Goal: Information Seeking & Learning: Learn about a topic

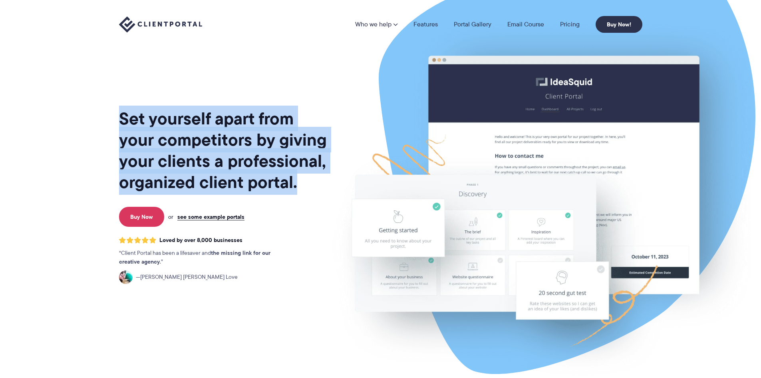
drag, startPoint x: 305, startPoint y: 186, endPoint x: 104, endPoint y: 127, distance: 210.2
click at [104, 127] on section "Set yourself apart from your competitors by giving your clients a professional,…" at bounding box center [380, 195] width 761 height 390
click at [105, 127] on section "Set yourself apart from your competitors by giving your clients a professional,…" at bounding box center [380, 195] width 761 height 390
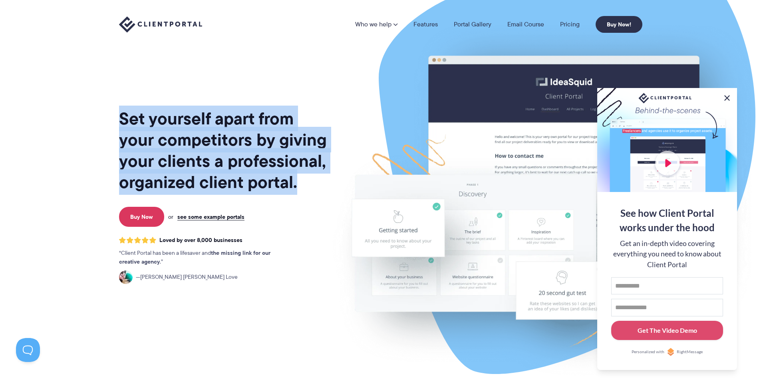
click at [726, 97] on button at bounding box center [728, 98] width 10 height 10
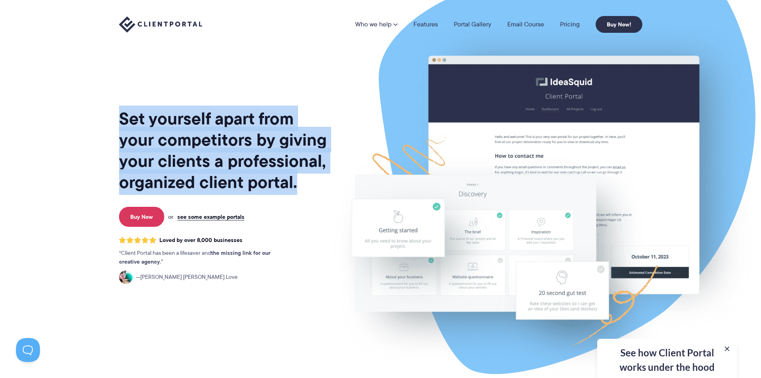
click at [295, 182] on h1 "Set yourself apart from your competitors by giving your clients a professional,…" at bounding box center [223, 150] width 209 height 85
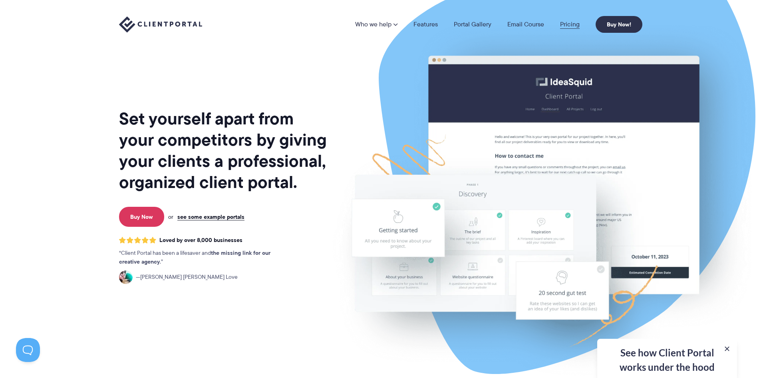
click at [565, 24] on link "Pricing" at bounding box center [570, 24] width 20 height 6
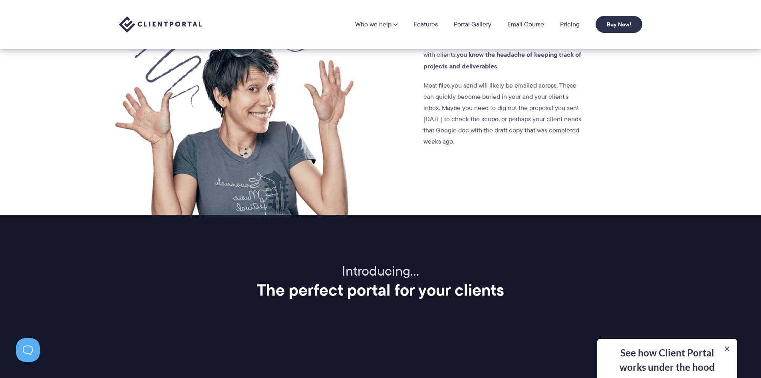
scroll to position [719, 0]
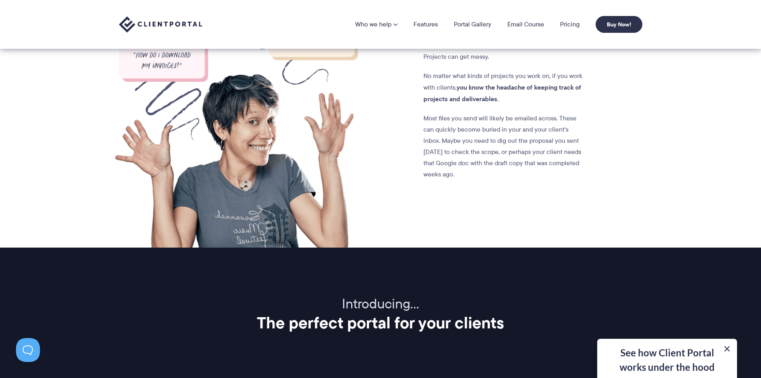
click at [730, 347] on button at bounding box center [728, 349] width 10 height 10
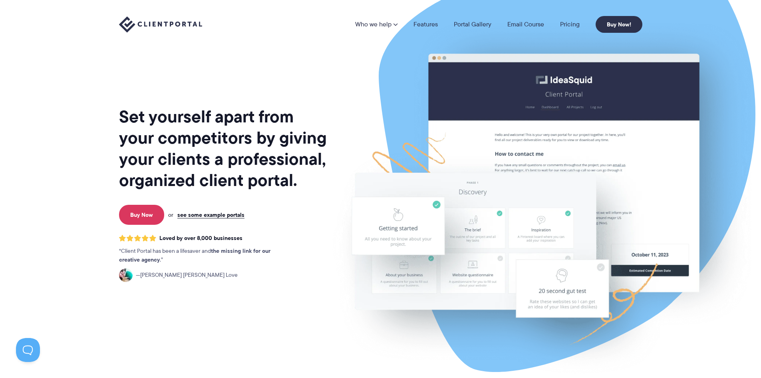
scroll to position [0, 0]
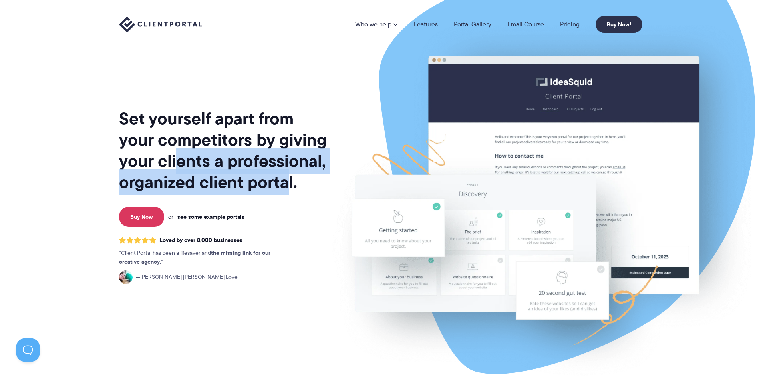
drag, startPoint x: 287, startPoint y: 185, endPoint x: 179, endPoint y: 162, distance: 110.0
click at [179, 162] on h1 "Set yourself apart from your competitors by giving your clients a professional,…" at bounding box center [223, 150] width 209 height 85
click at [179, 161] on h1 "Set yourself apart from your competitors by giving your clients a professional,…" at bounding box center [223, 150] width 209 height 85
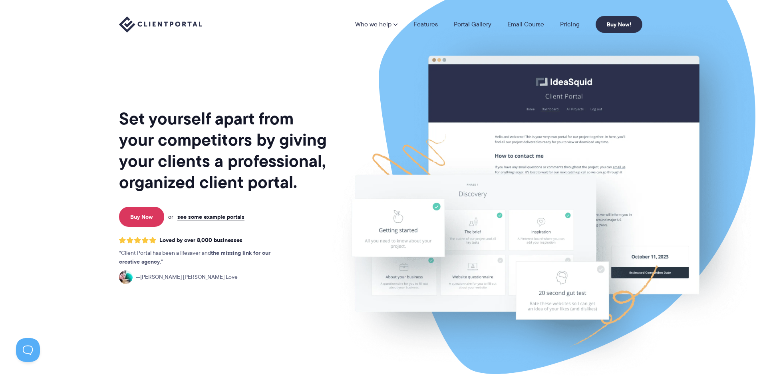
click at [117, 120] on div "Set yourself apart from your competitors by giving your clients a professional,…" at bounding box center [381, 195] width 544 height 390
click at [118, 118] on div "Set yourself apart from your competitors by giving your clients a professional,…" at bounding box center [381, 195] width 544 height 390
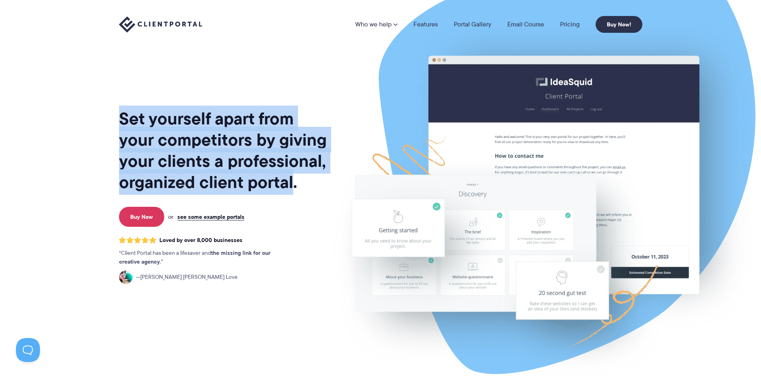
drag, startPoint x: 118, startPoint y: 118, endPoint x: 279, endPoint y: 179, distance: 172.2
click at [279, 179] on div "Set yourself apart from your competitors by giving your clients a professional,…" at bounding box center [381, 195] width 544 height 390
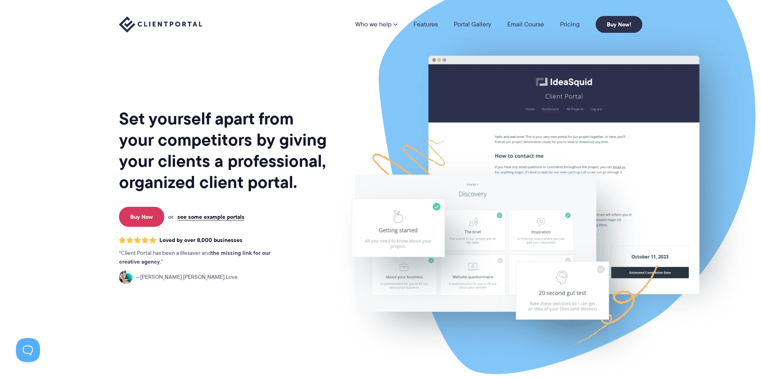
drag, startPoint x: 175, startPoint y: 261, endPoint x: 169, endPoint y: 261, distance: 5.7
click at [169, 261] on p "Client Portal has been a lifesaver and the missing link for our creative agency…" at bounding box center [203, 258] width 168 height 18
drag, startPoint x: 163, startPoint y: 261, endPoint x: 111, endPoint y: 252, distance: 53.5
click at [92, 252] on section "Set yourself apart from your competitors by giving your clients a professional,…" at bounding box center [380, 195] width 761 height 390
click at [118, 252] on div "Set yourself apart from your competitors by giving your clients a professional,…" at bounding box center [381, 195] width 544 height 390
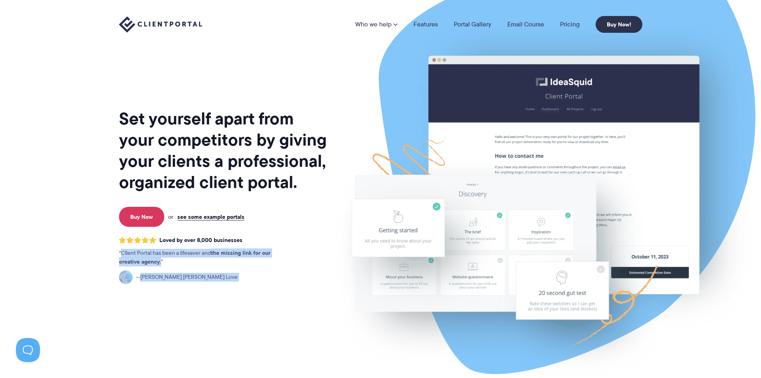
drag, startPoint x: 118, startPoint y: 252, endPoint x: 187, endPoint y: 270, distance: 71.1
click at [191, 273] on div "Set yourself apart from your competitors by giving your clients a professional,…" at bounding box center [381, 195] width 544 height 390
click at [177, 266] on div "Client Portal has been a lifesaver and the missing link for our creative agency…" at bounding box center [203, 266] width 168 height 35
click at [157, 260] on strong "the missing link for our creative agency" at bounding box center [194, 257] width 151 height 18
drag, startPoint x: 159, startPoint y: 259, endPoint x: 105, endPoint y: 247, distance: 56.1
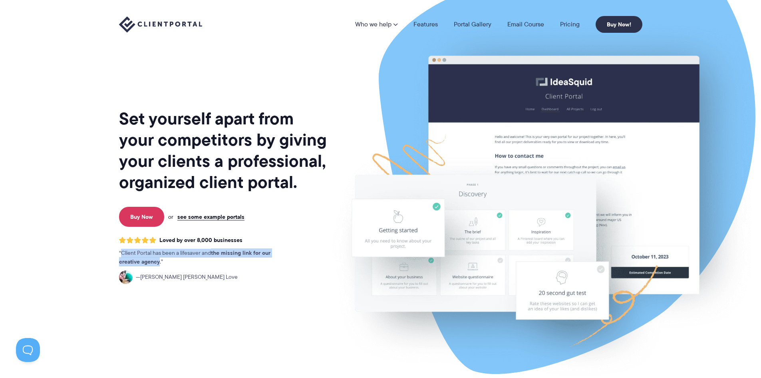
click at [104, 247] on section "Set yourself apart from your competitors by giving your clients a professional,…" at bounding box center [380, 195] width 761 height 390
click at [112, 250] on div "Set yourself apart from your competitors by giving your clients a professional,…" at bounding box center [381, 195] width 544 height 390
click at [160, 262] on p "Client Portal has been a lifesaver and the missing link for our creative agency…" at bounding box center [203, 258] width 168 height 18
drag, startPoint x: 160, startPoint y: 262, endPoint x: 117, endPoint y: 251, distance: 44.3
click at [117, 251] on div "Set yourself apart from your competitors by giving your clients a professional,…" at bounding box center [381, 195] width 544 height 390
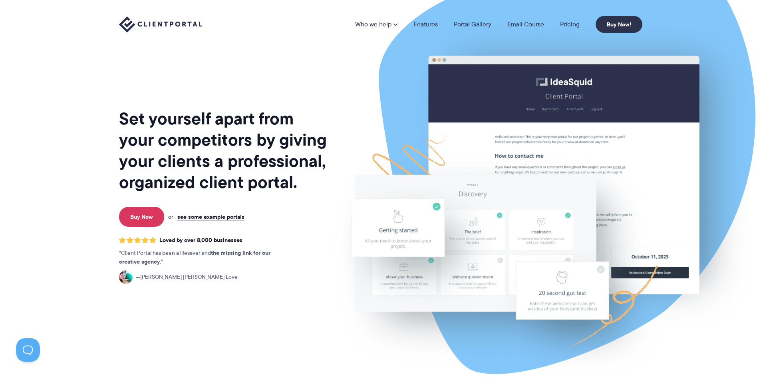
click at [162, 260] on p "Client Portal has been a lifesaver and the missing link for our creative agency…" at bounding box center [203, 258] width 168 height 18
drag, startPoint x: 161, startPoint y: 263, endPoint x: 110, endPoint y: 249, distance: 52.9
click at [110, 249] on div "Set yourself apart from your competitors by giving your clients a professional,…" at bounding box center [381, 195] width 544 height 390
click at [124, 253] on p "Client Portal has been a lifesaver and the missing link for our creative agency…" at bounding box center [203, 258] width 168 height 18
click at [120, 254] on p "Client Portal has been a lifesaver and the missing link for our creative agency…" at bounding box center [203, 258] width 168 height 18
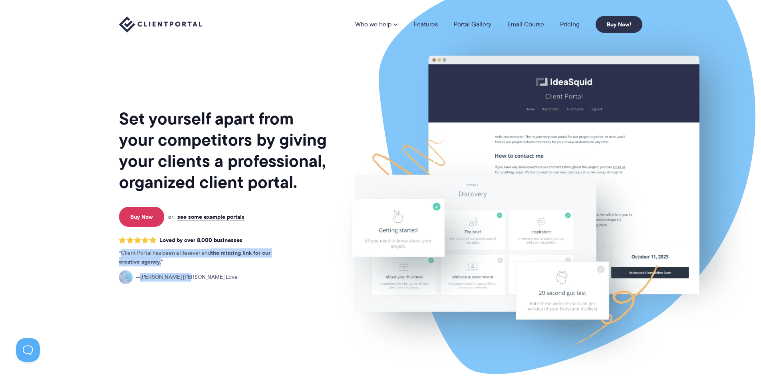
drag, startPoint x: 120, startPoint y: 254, endPoint x: 237, endPoint y: 298, distance: 124.7
click at [237, 298] on div "Set yourself apart from your competitors by giving your clients a professional,…" at bounding box center [223, 197] width 209 height 383
click at [195, 272] on figcaption "Jennifer Ann Love" at bounding box center [203, 277] width 168 height 14
drag, startPoint x: 122, startPoint y: 254, endPoint x: 172, endPoint y: 262, distance: 51.4
click at [172, 262] on p "Client Portal has been a lifesaver and the missing link for our creative agency…" at bounding box center [203, 258] width 168 height 18
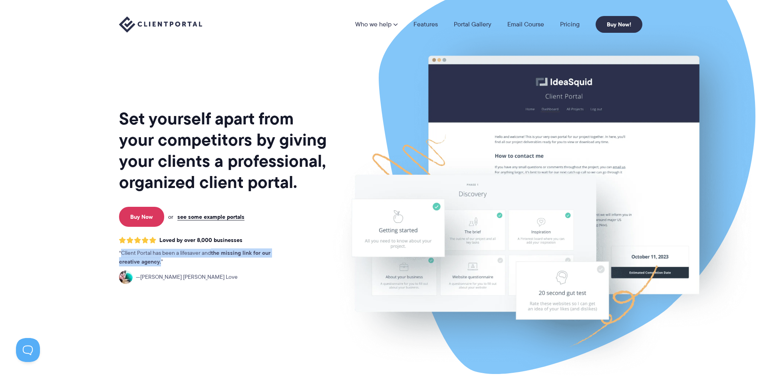
click at [158, 260] on strong "the missing link for our creative agency" at bounding box center [194, 257] width 151 height 18
drag, startPoint x: 161, startPoint y: 259, endPoint x: 113, endPoint y: 251, distance: 48.2
click at [113, 251] on div "Set yourself apart from your competitors by giving your clients a professional,…" at bounding box center [381, 195] width 544 height 390
drag, startPoint x: 116, startPoint y: 250, endPoint x: 162, endPoint y: 261, distance: 47.4
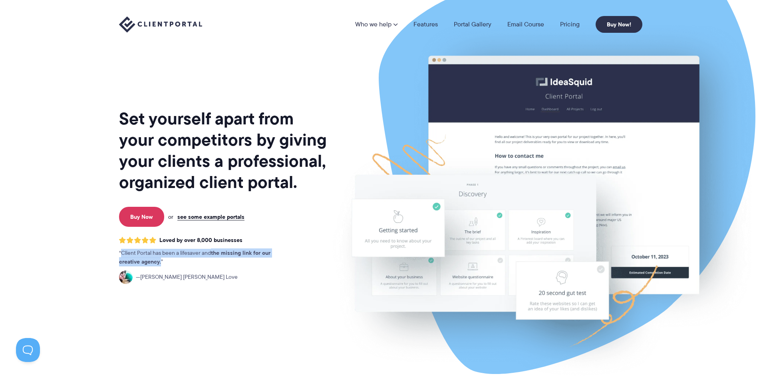
click at [162, 261] on div "Set yourself apart from your competitors by giving your clients a professional,…" at bounding box center [381, 195] width 544 height 390
click at [159, 264] on strong "the missing link for our creative agency" at bounding box center [194, 257] width 151 height 18
drag, startPoint x: 159, startPoint y: 263, endPoint x: 119, endPoint y: 252, distance: 41.4
click at [119, 252] on p "Client Portal has been a lifesaver and the missing link for our creative agency…" at bounding box center [203, 258] width 168 height 18
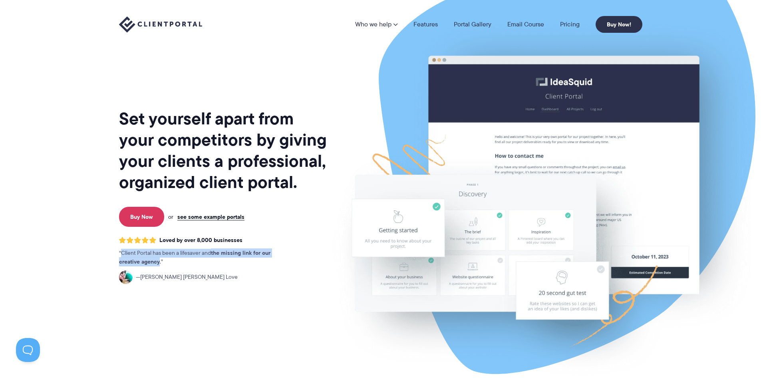
drag, startPoint x: 120, startPoint y: 251, endPoint x: 159, endPoint y: 263, distance: 40.4
click at [159, 263] on p "Client Portal has been a lifesaver and the missing link for our creative agency…" at bounding box center [203, 258] width 168 height 18
click at [159, 263] on strong "the missing link for our creative agency" at bounding box center [194, 257] width 151 height 18
drag, startPoint x: 165, startPoint y: 260, endPoint x: 108, endPoint y: 251, distance: 57.0
click at [108, 251] on section "Set yourself apart from your competitors by giving your clients a professional,…" at bounding box center [380, 195] width 761 height 390
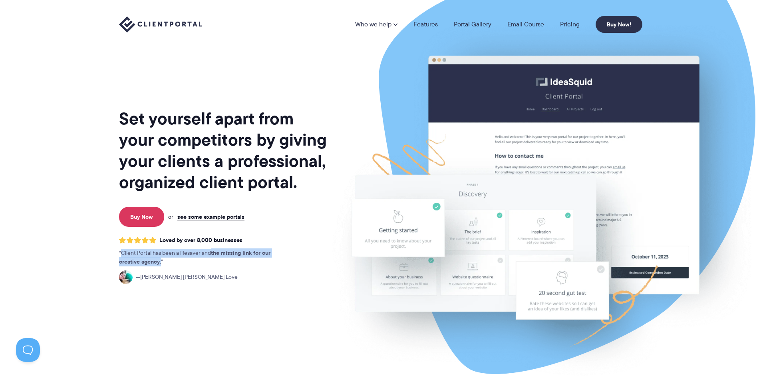
click at [160, 261] on p "Client Portal has been a lifesaver and the missing link for our creative agency…" at bounding box center [203, 258] width 168 height 18
drag, startPoint x: 160, startPoint y: 261, endPoint x: 131, endPoint y: 251, distance: 30.7
click at [131, 251] on p "Client Portal has been a lifesaver and the missing link for our creative agency…" at bounding box center [203, 258] width 168 height 18
click at [120, 253] on p "Client Portal has been a lifesaver and the missing link for our creative agency…" at bounding box center [203, 258] width 168 height 18
drag, startPoint x: 121, startPoint y: 252, endPoint x: 161, endPoint y: 263, distance: 41.7
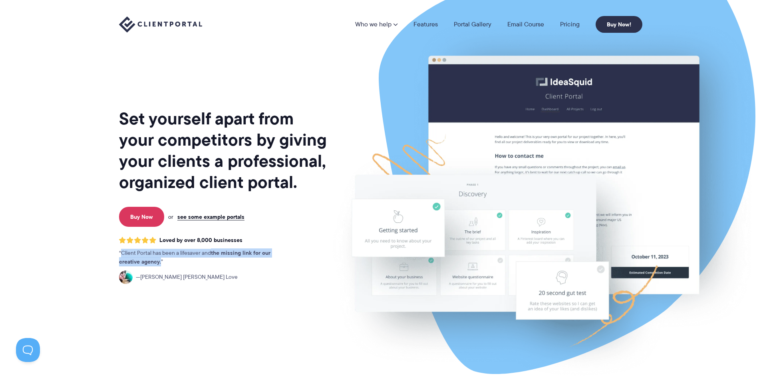
click at [161, 263] on p "Client Portal has been a lifesaver and the missing link for our creative agency…" at bounding box center [203, 258] width 168 height 18
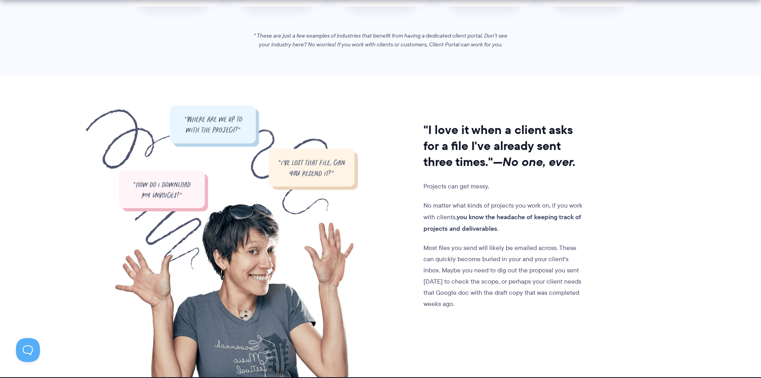
scroll to position [719, 0]
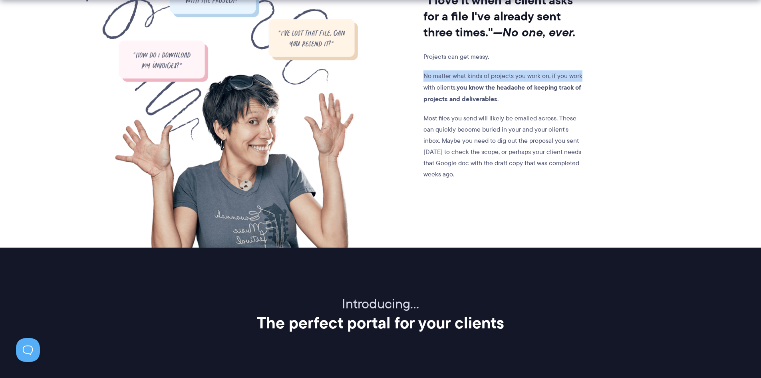
drag, startPoint x: 697, startPoint y: 64, endPoint x: 685, endPoint y: 11, distance: 54.5
click at [697, 56] on section ""I love it when a client asks for a file I've already sent three times." —No on…" at bounding box center [380, 96] width 761 height 301
